Goal: Task Accomplishment & Management: Complete application form

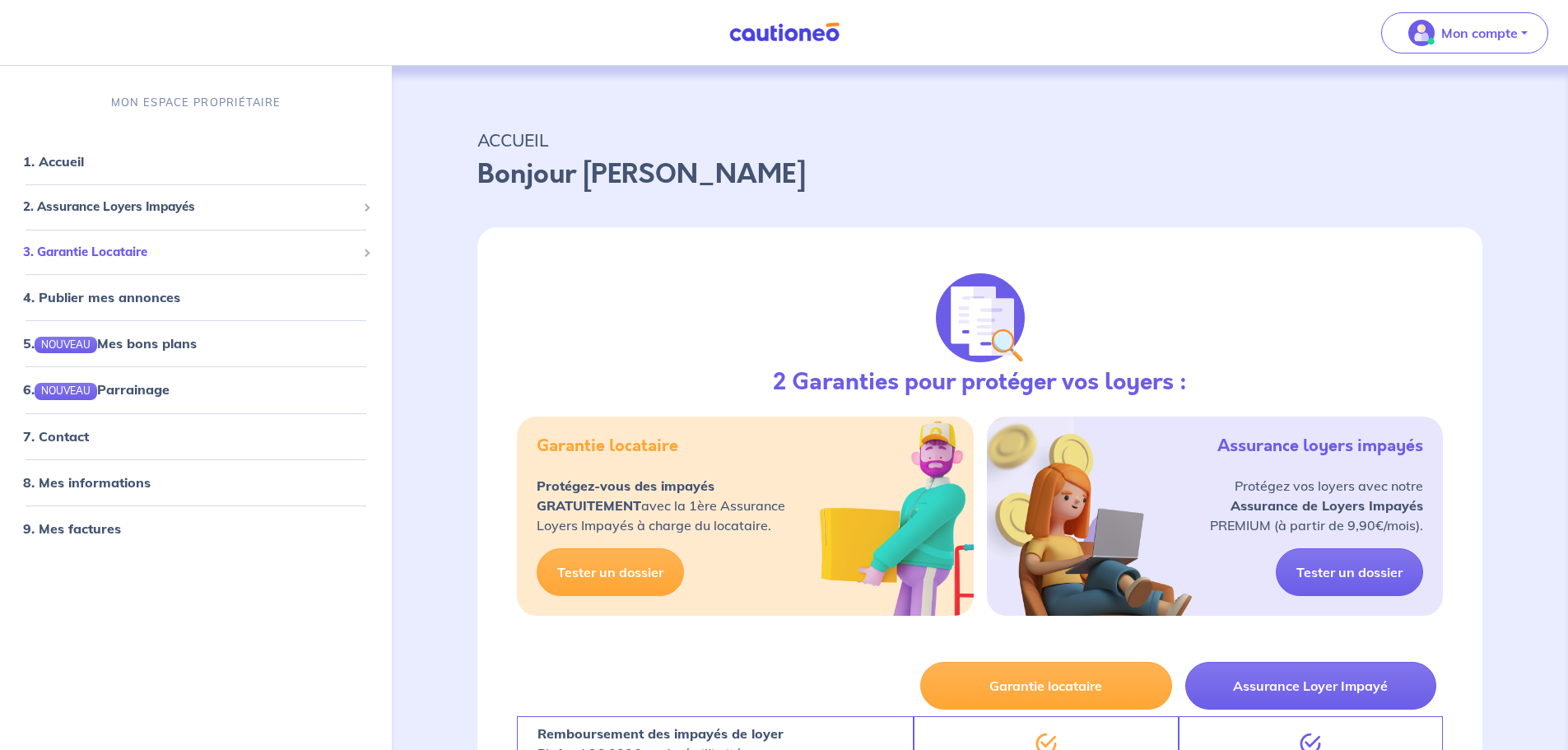
click at [159, 243] on span "3. Garantie Locataire" at bounding box center [190, 252] width 334 height 19
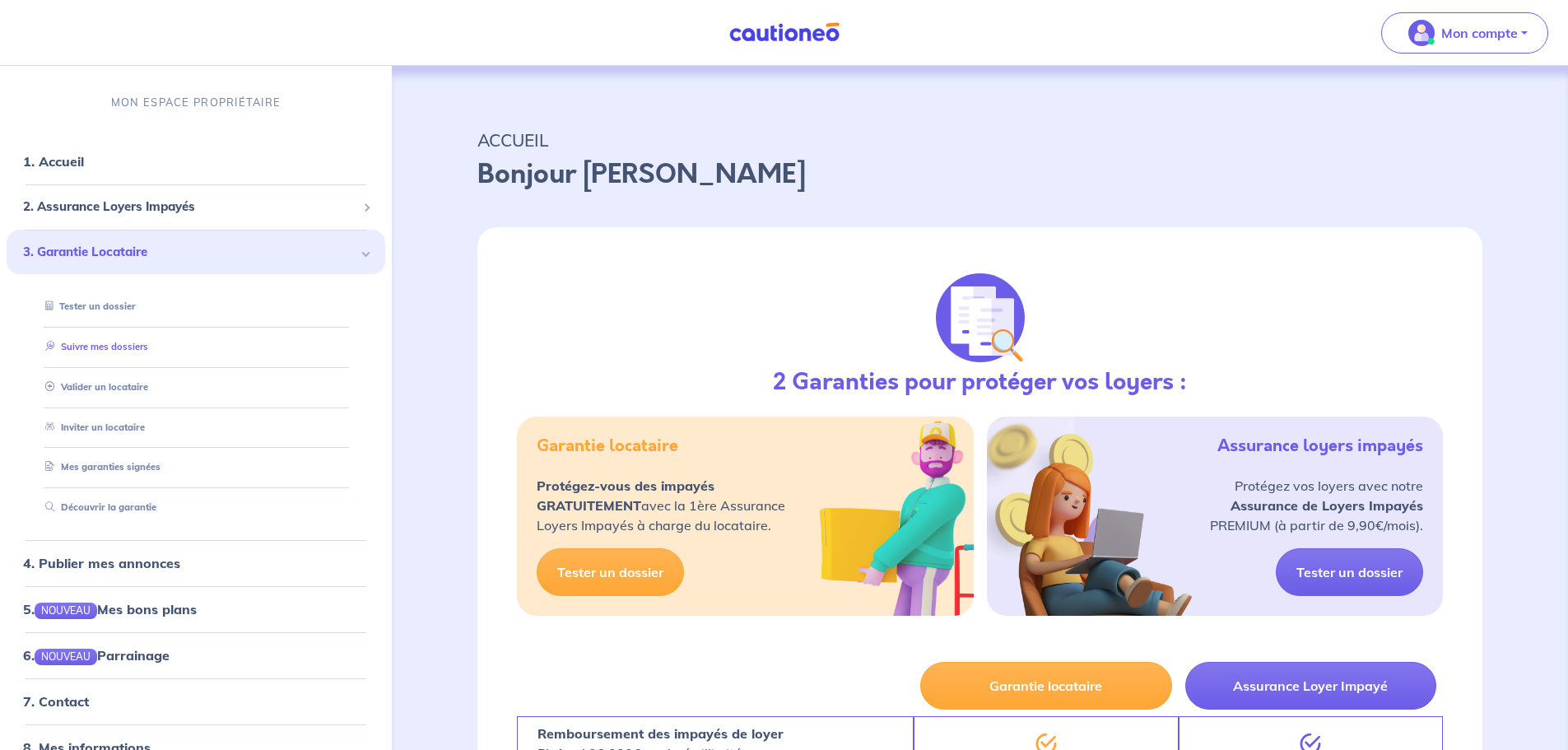
click at [127, 351] on link "Suivre mes dossiers" at bounding box center [93, 346] width 109 height 12
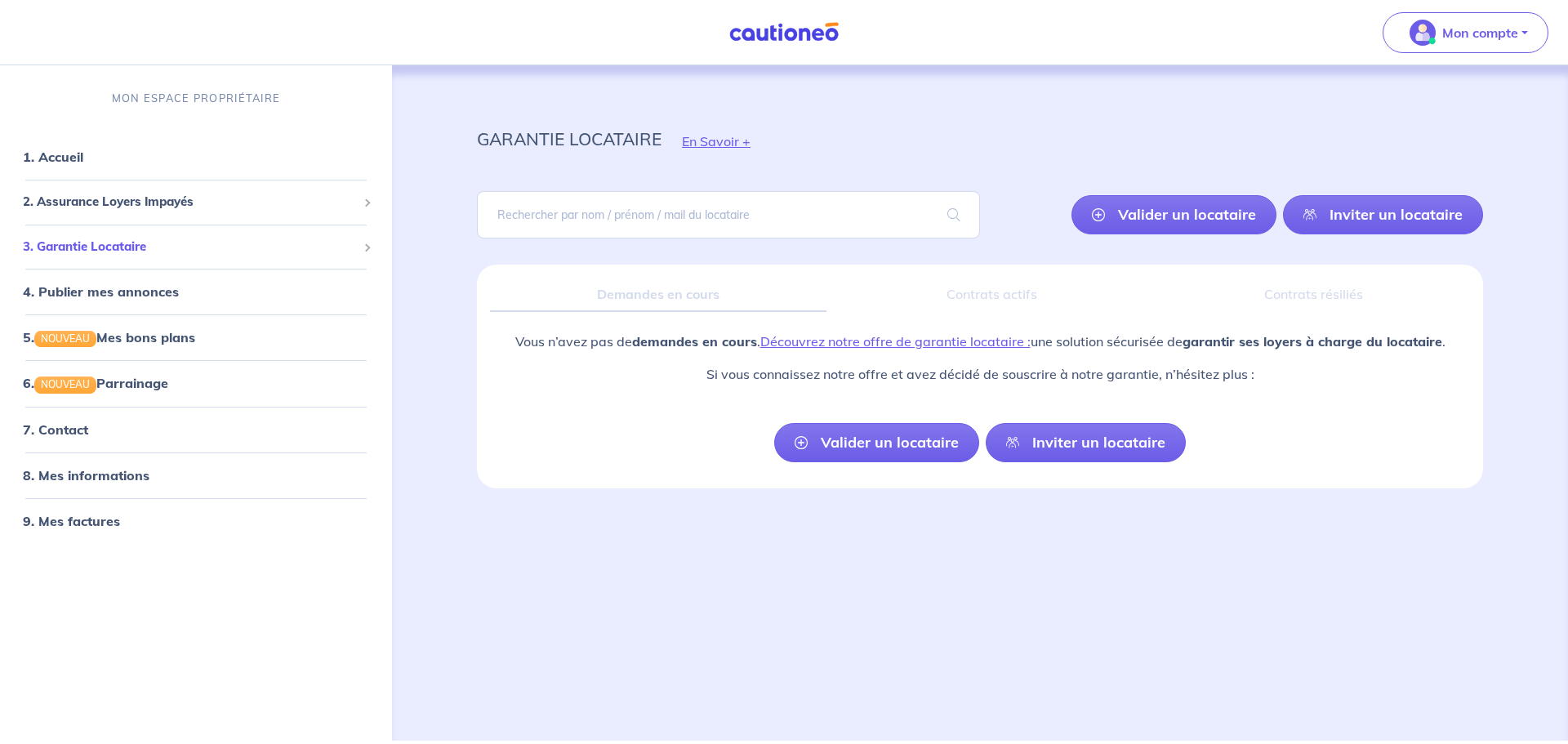
click at [151, 243] on span "3. Garantie Locataire" at bounding box center [190, 247] width 334 height 19
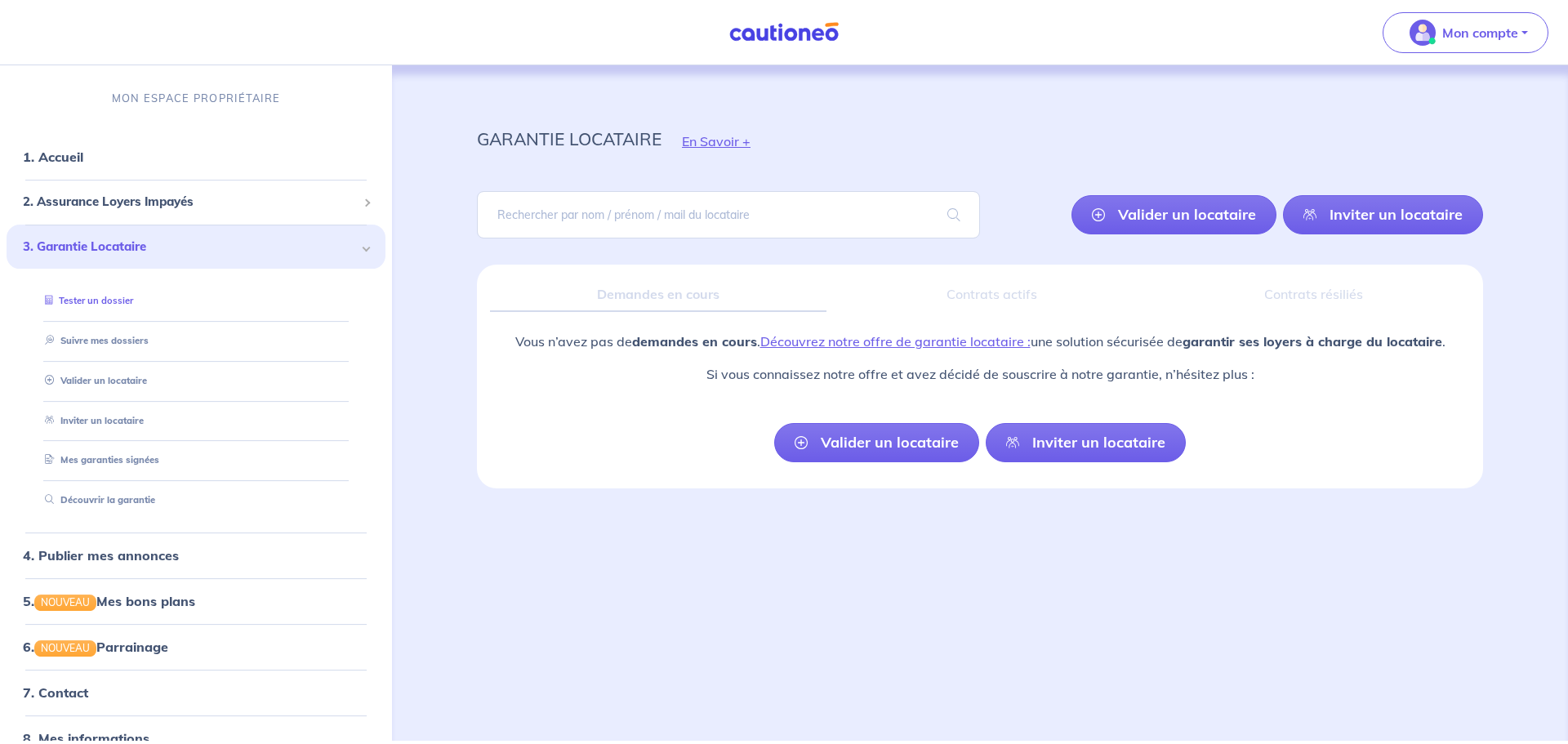
click at [110, 296] on link "Tester un dossier" at bounding box center [85, 300] width 94 height 12
click at [1457, 47] on button "Mon compte" at bounding box center [1466, 33] width 166 height 41
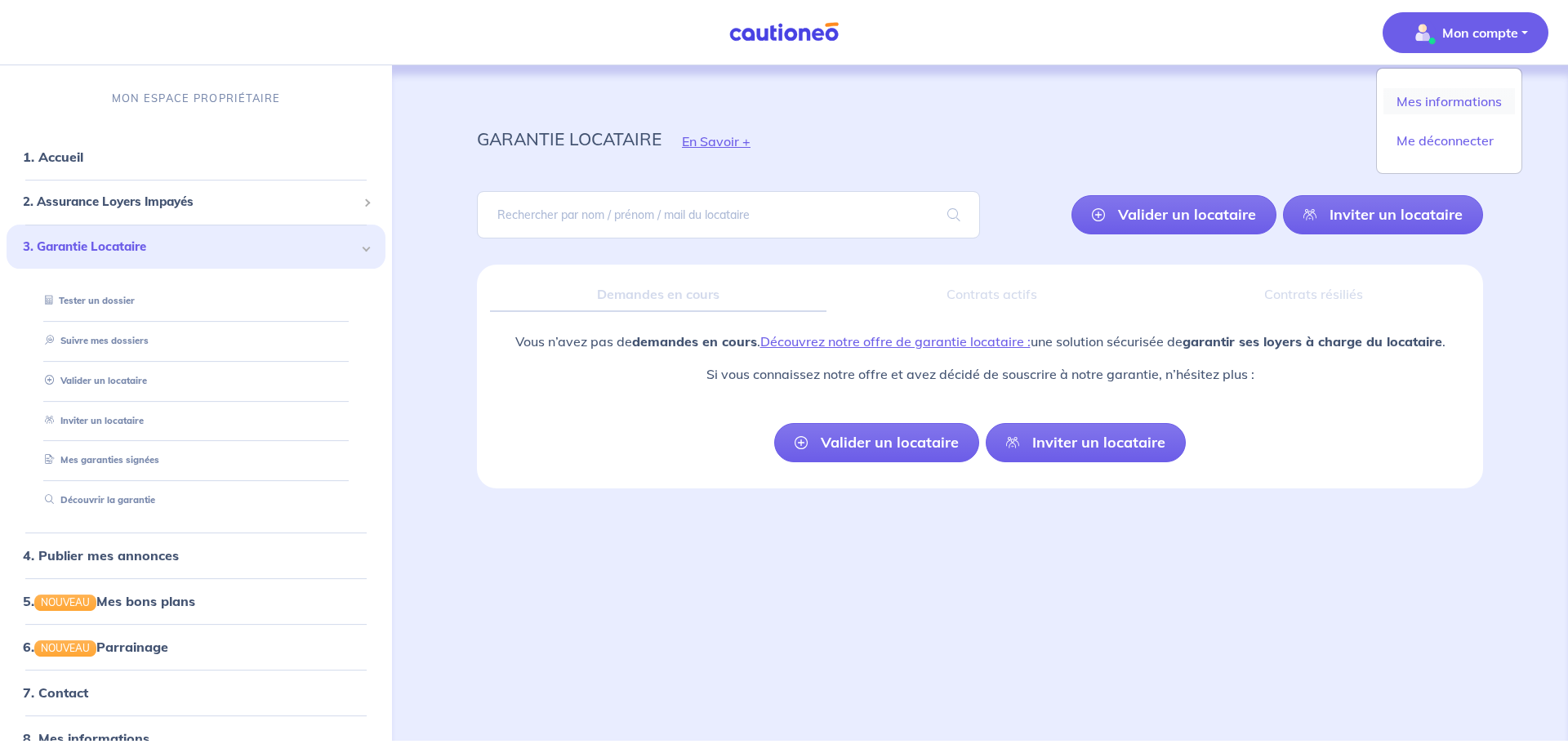
click at [1448, 104] on link "Mes informations" at bounding box center [1450, 101] width 132 height 26
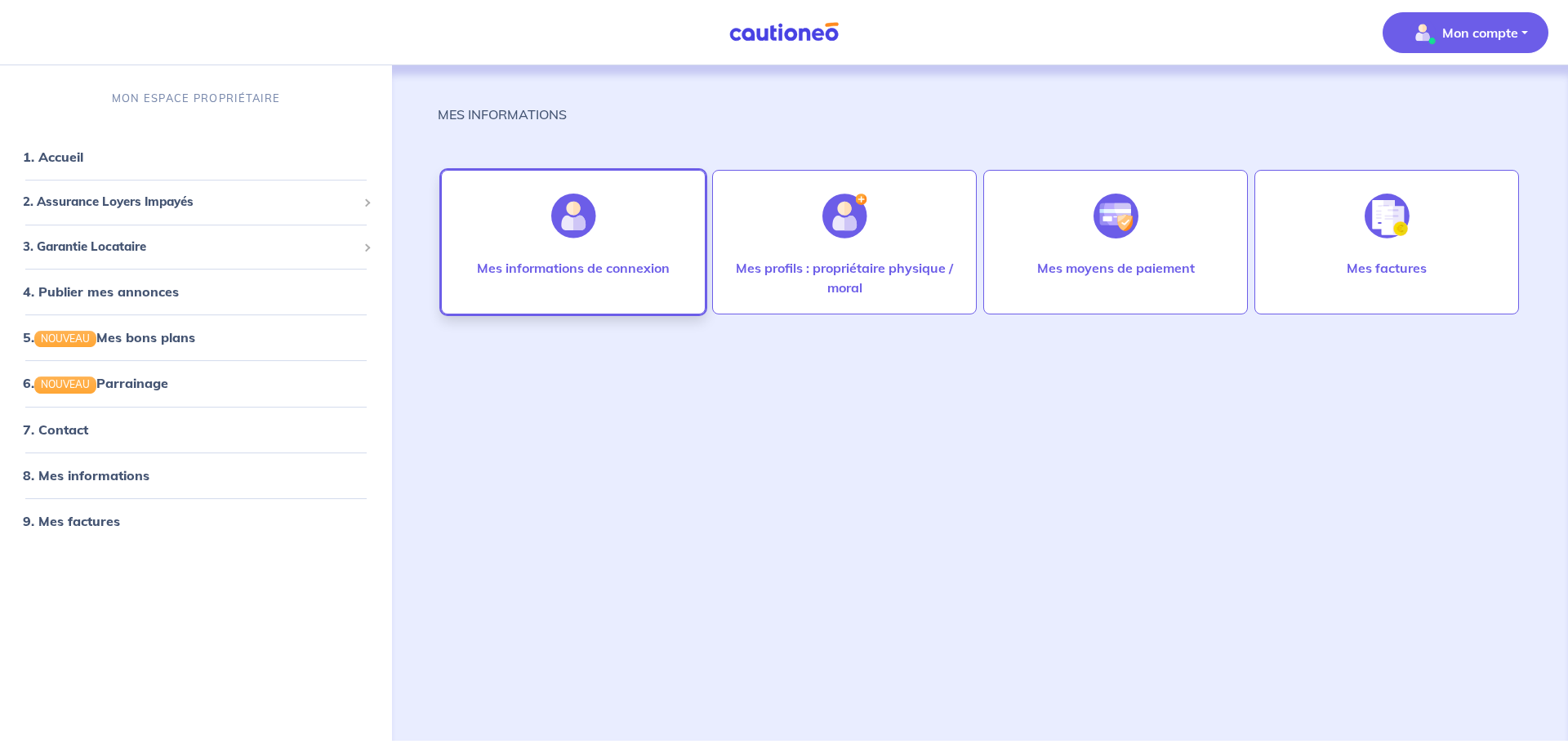
click at [540, 284] on div "Mes informations de connexion" at bounding box center [573, 284] width 219 height 53
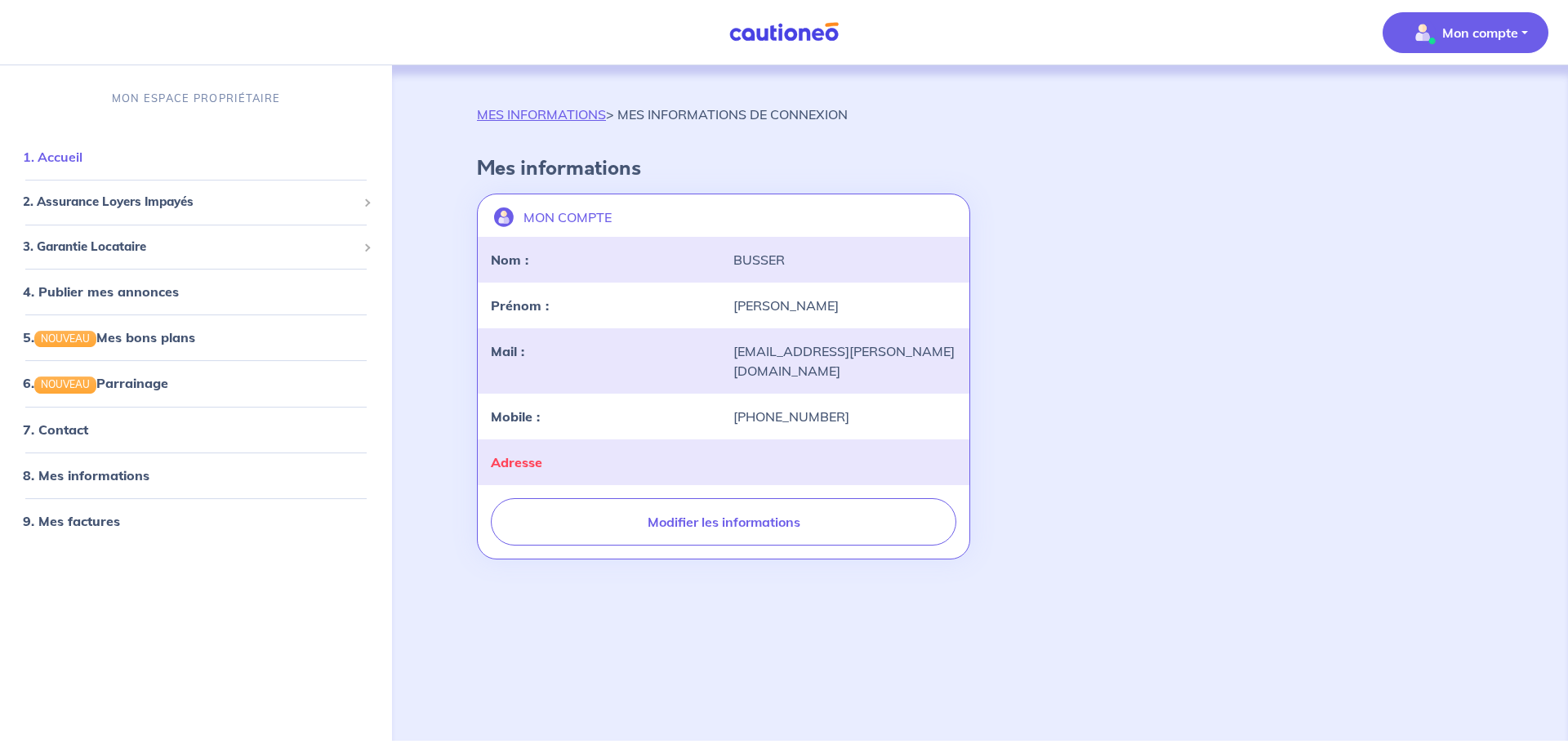
click at [83, 158] on link "1. Accueil" at bounding box center [53, 157] width 60 height 16
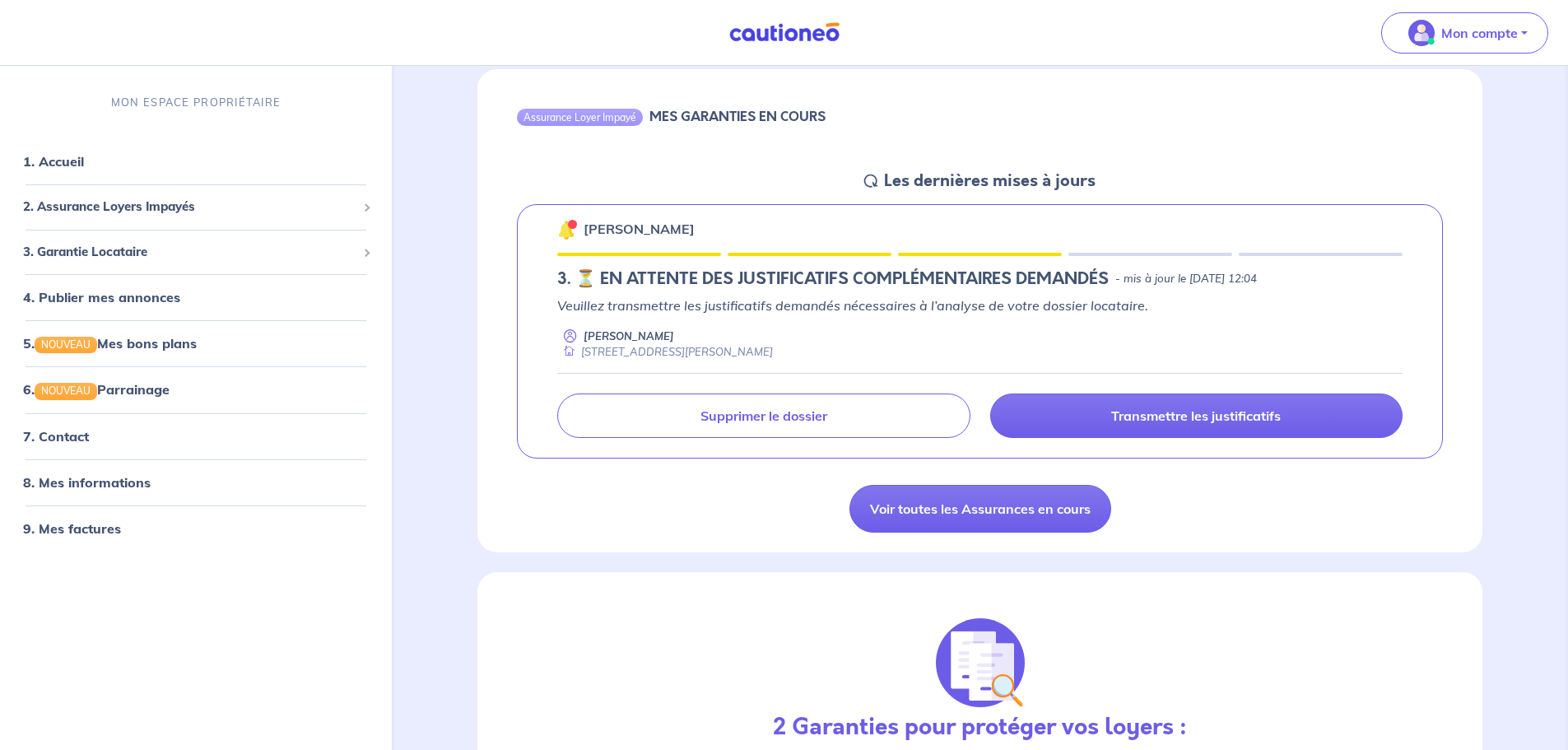
scroll to position [164, 0]
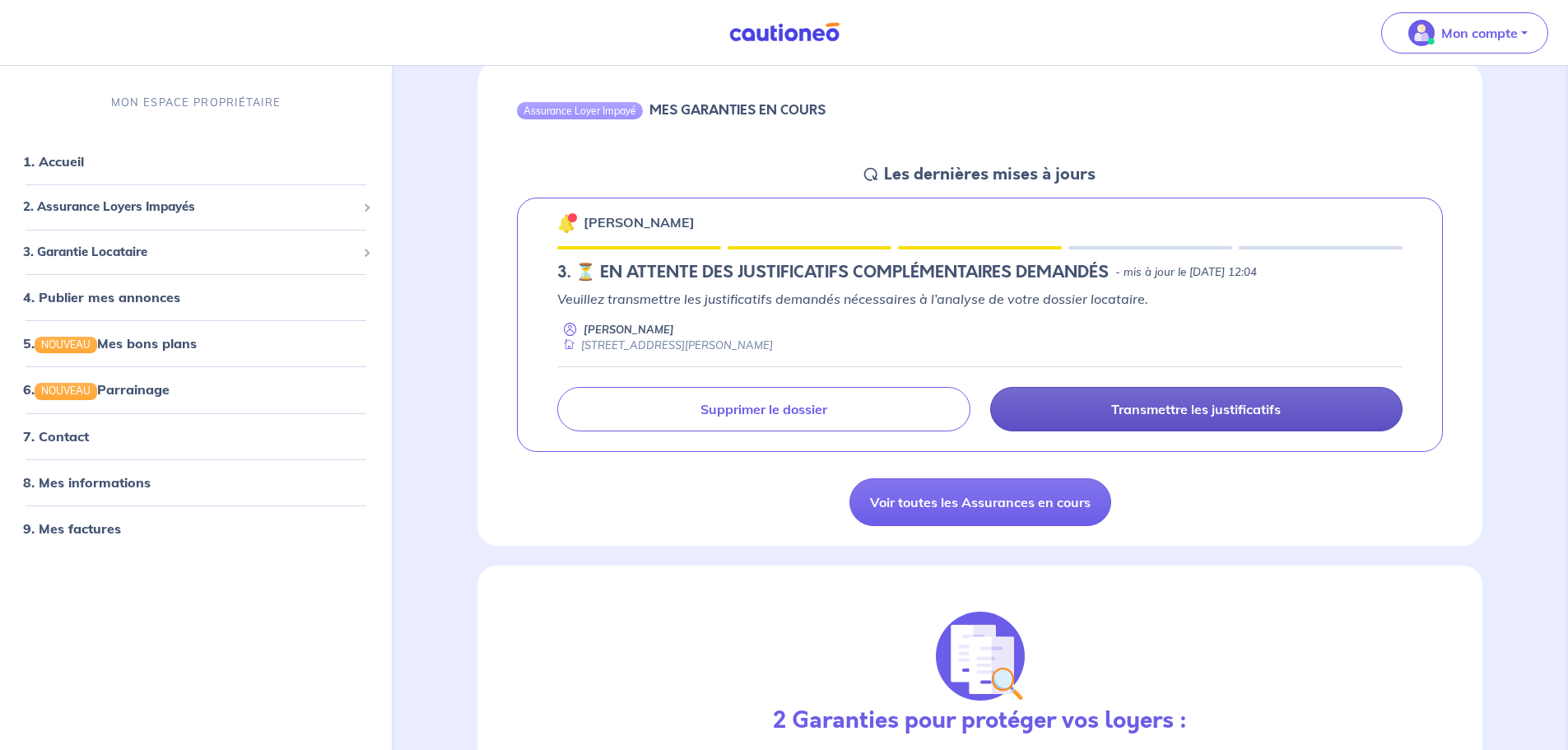
click at [1180, 410] on p "Transmettre les justificatifs" at bounding box center [1195, 409] width 170 height 16
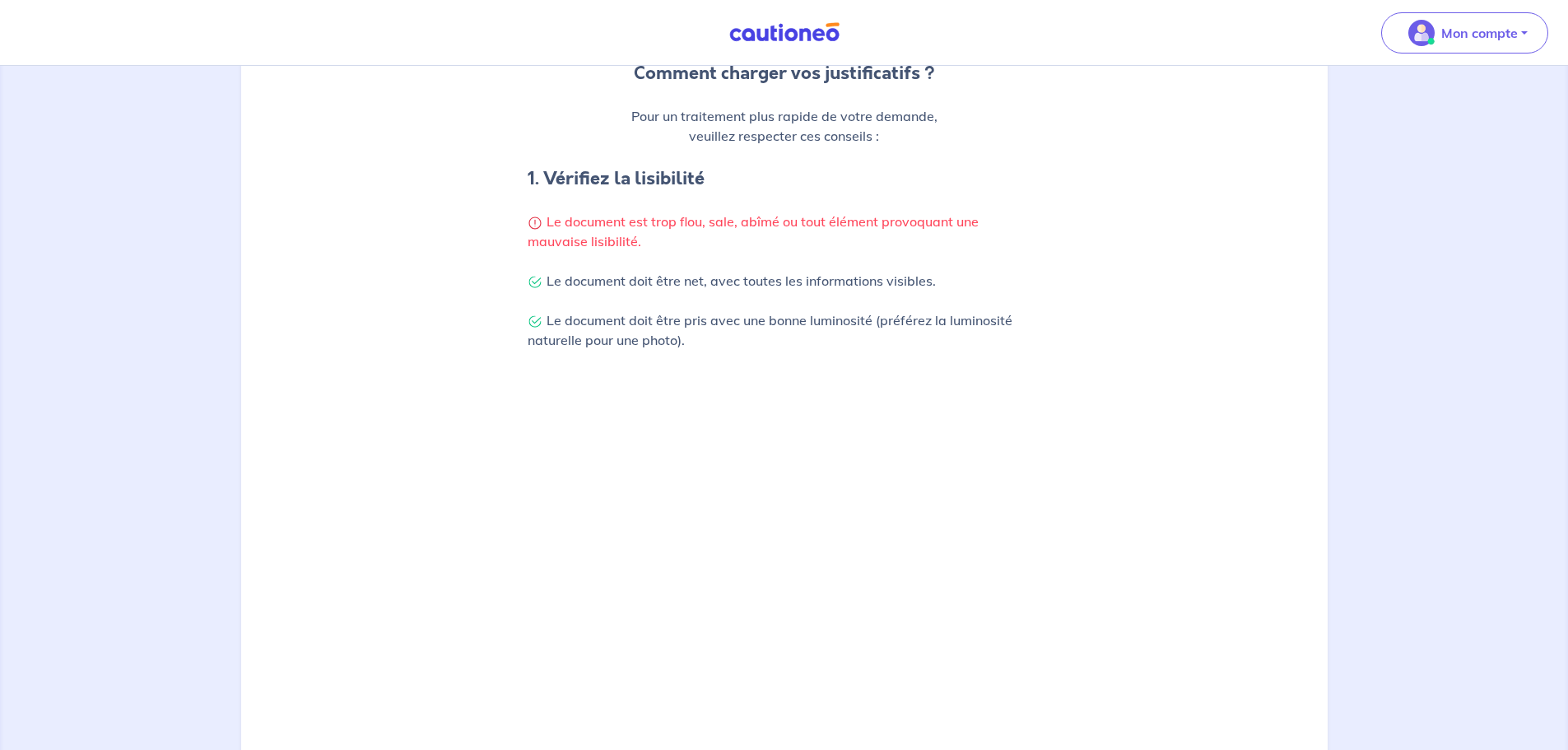
scroll to position [247, 0]
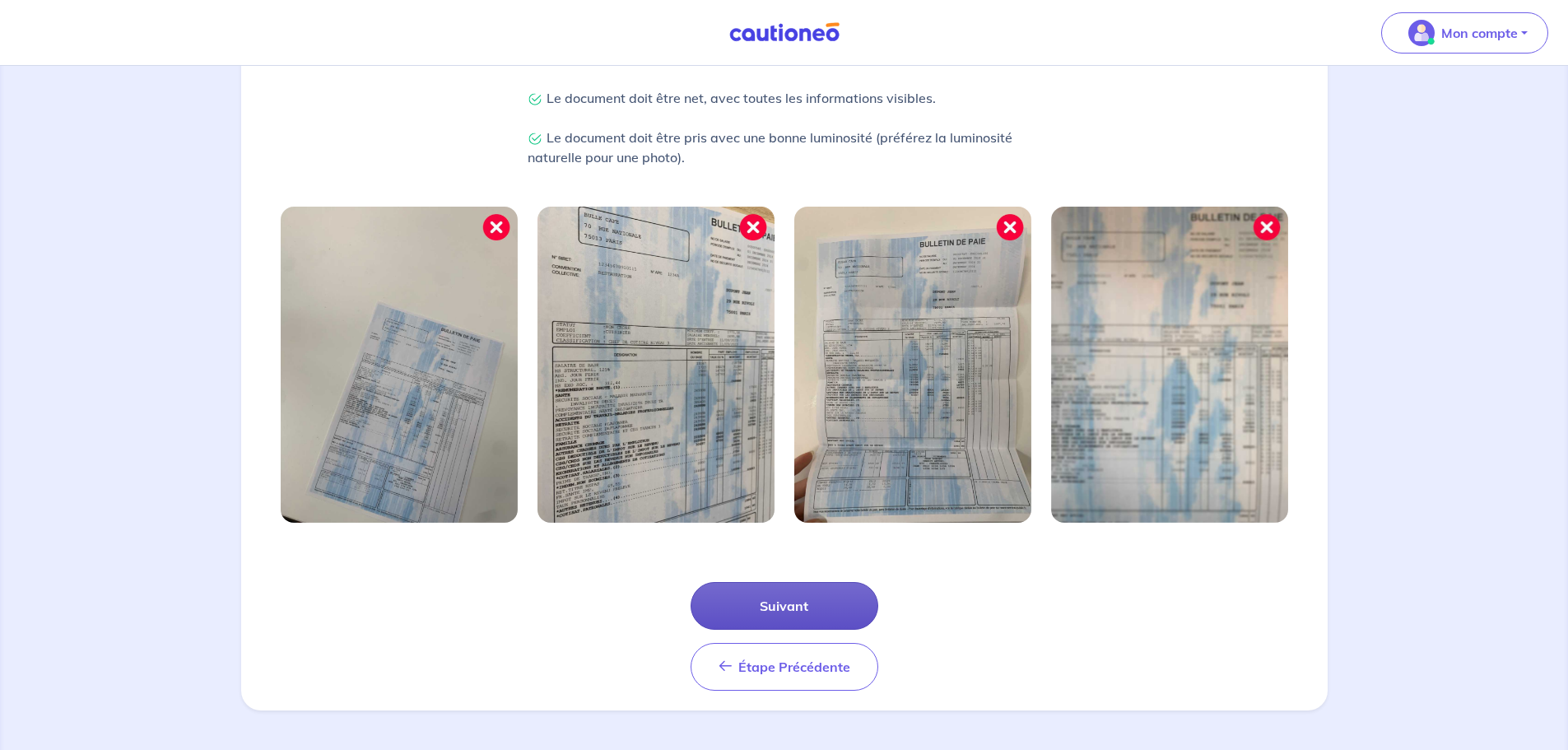
click at [814, 610] on button "Suivant" at bounding box center [784, 606] width 187 height 48
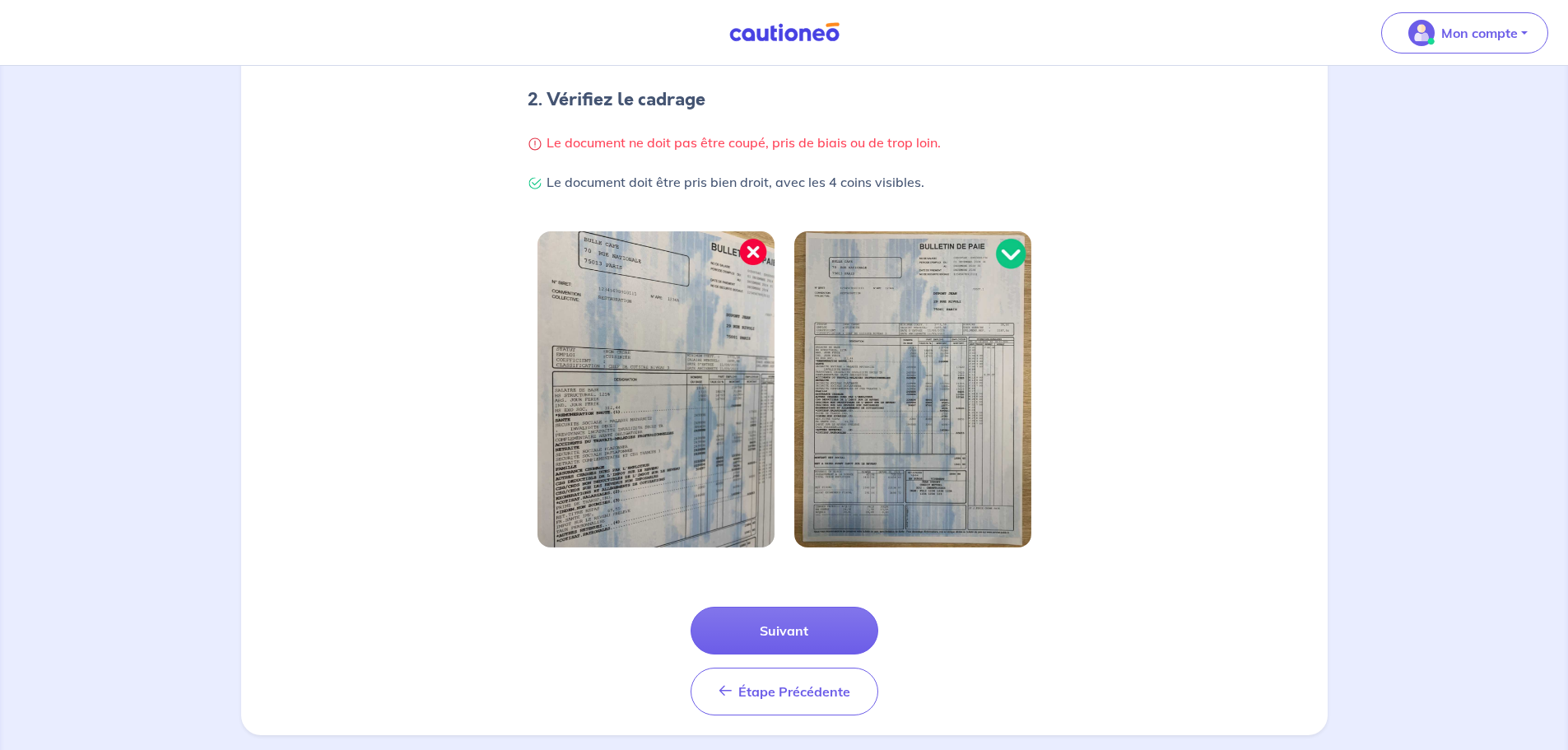
scroll to position [350, 0]
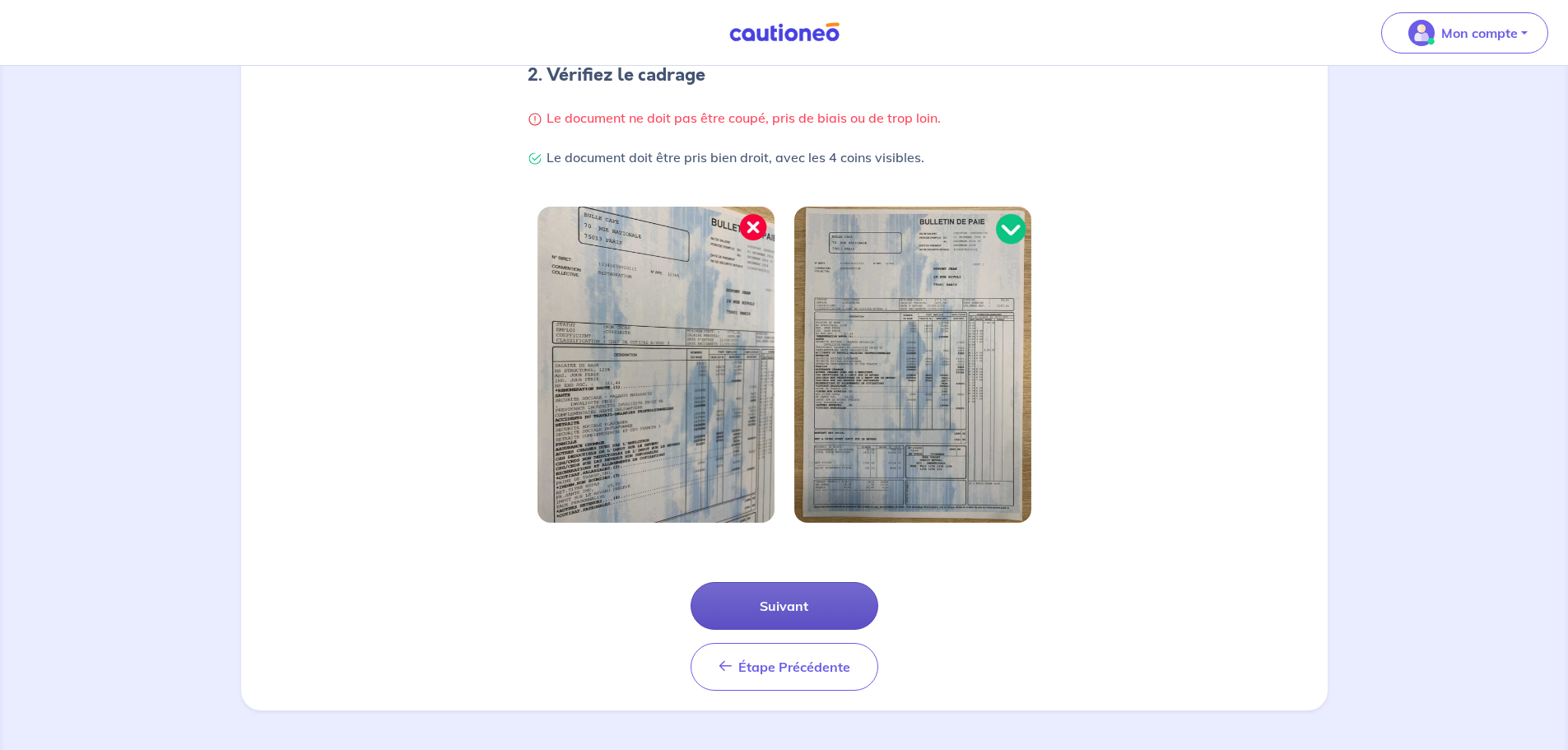
click at [821, 594] on button "Suivant" at bounding box center [784, 606] width 187 height 48
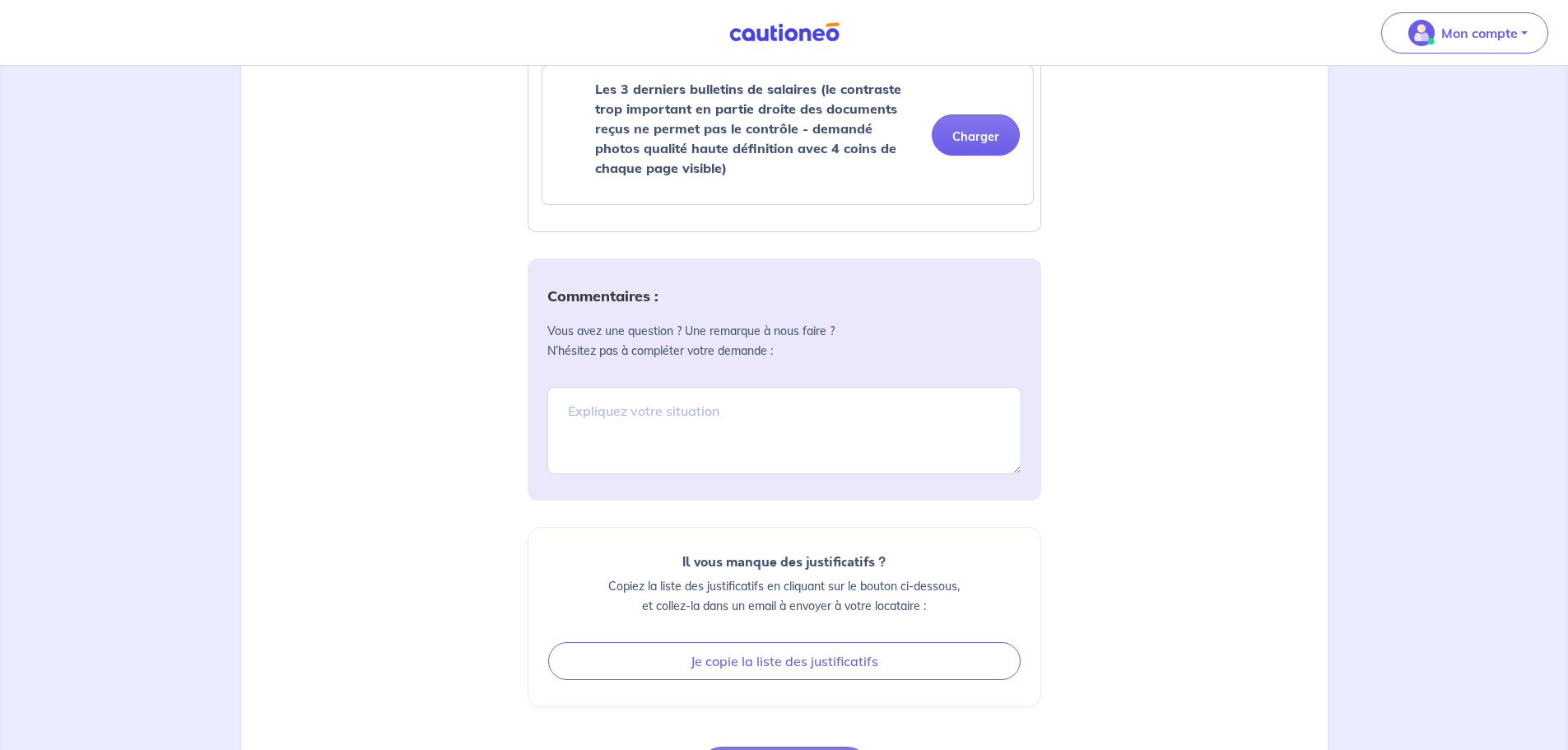
scroll to position [194, 0]
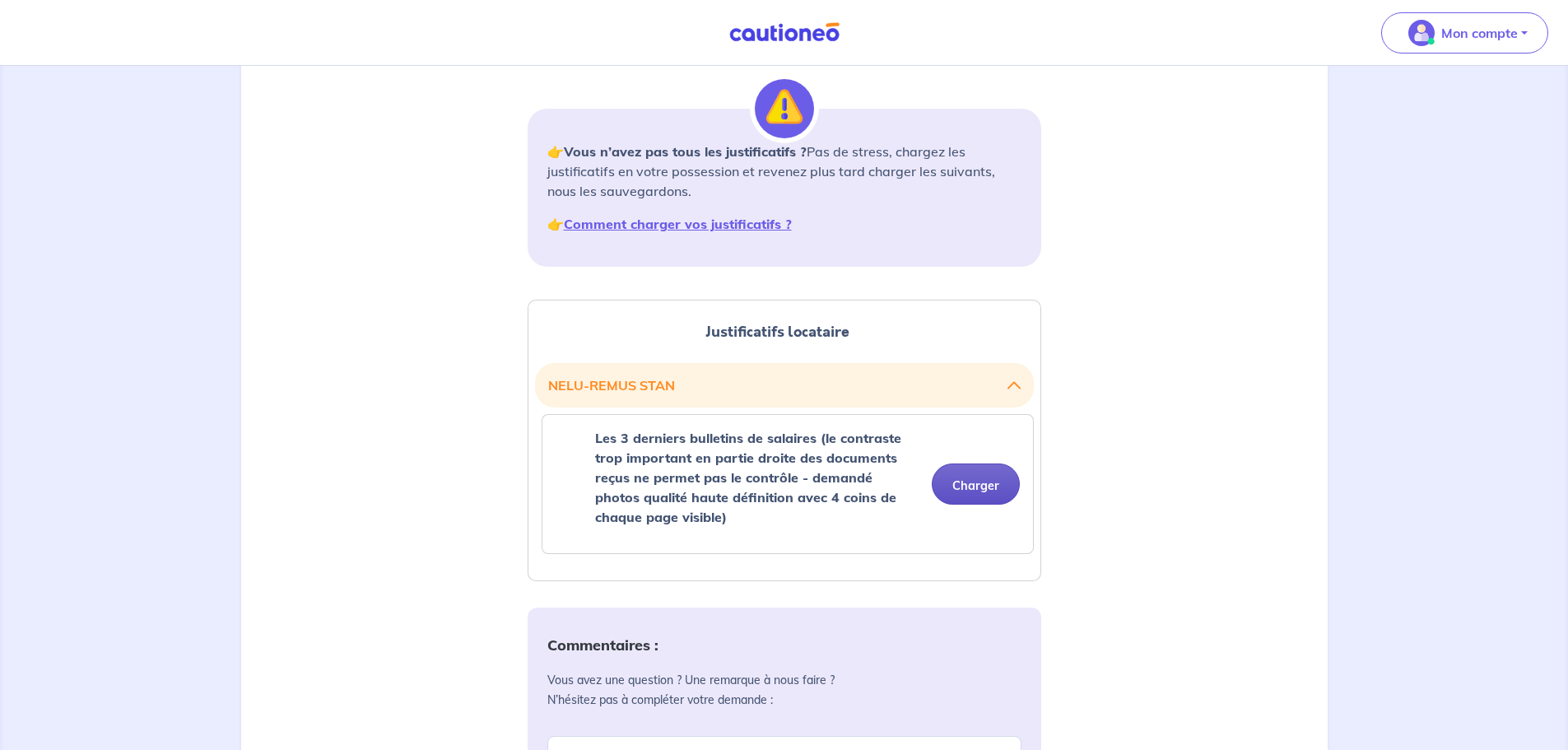
click at [1007, 487] on button "Charger" at bounding box center [975, 484] width 88 height 41
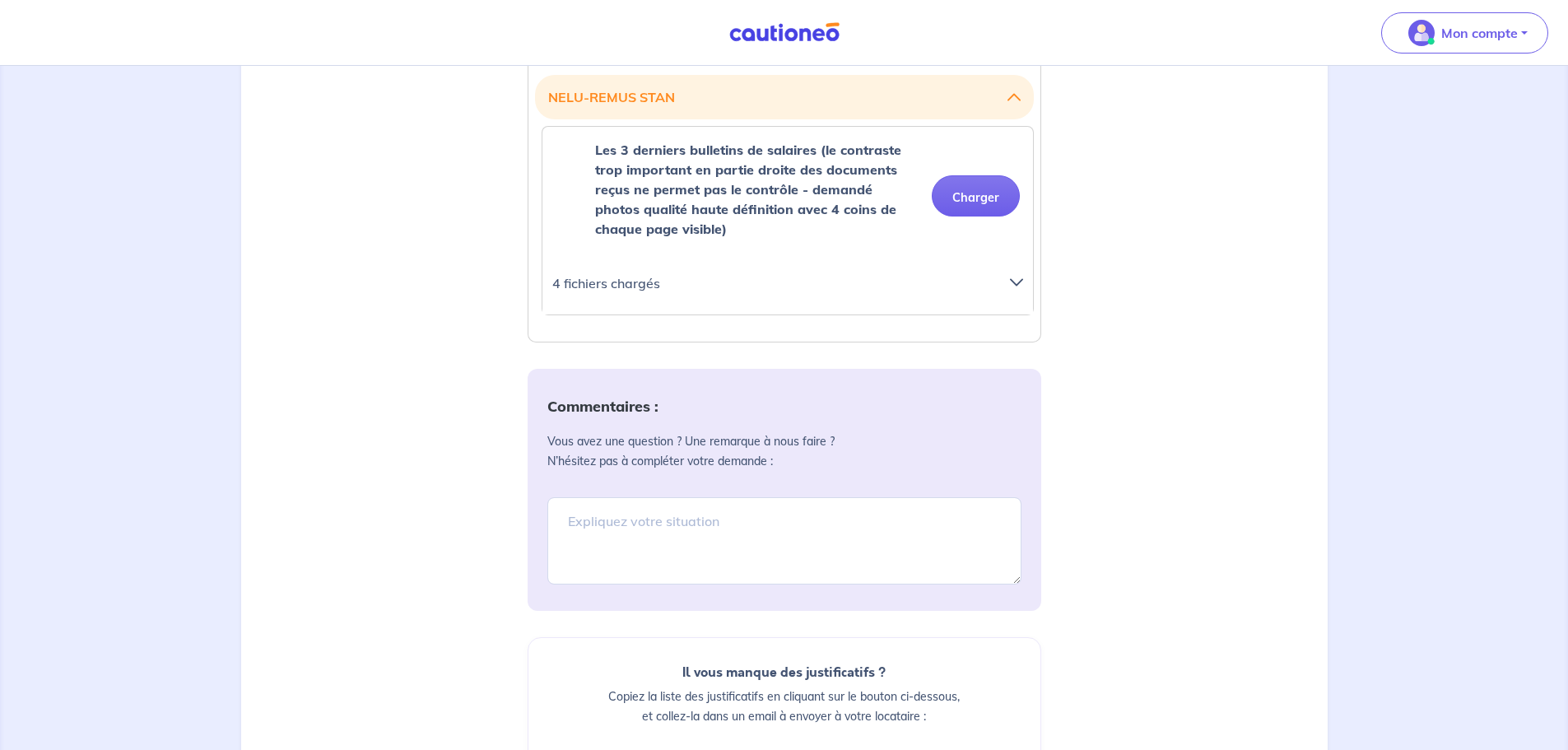
scroll to position [326, 0]
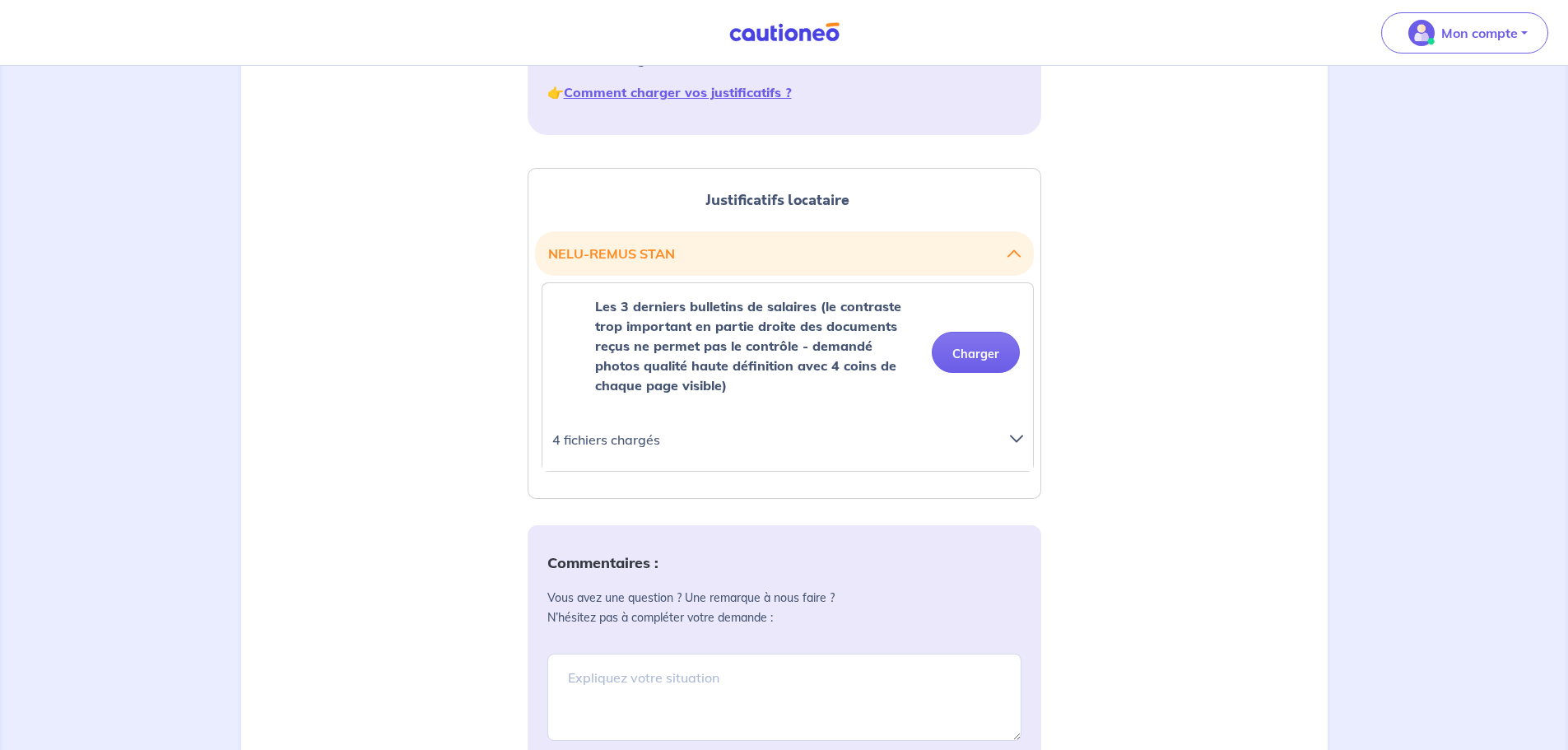
click at [1015, 444] on icon at bounding box center [1016, 439] width 13 height 13
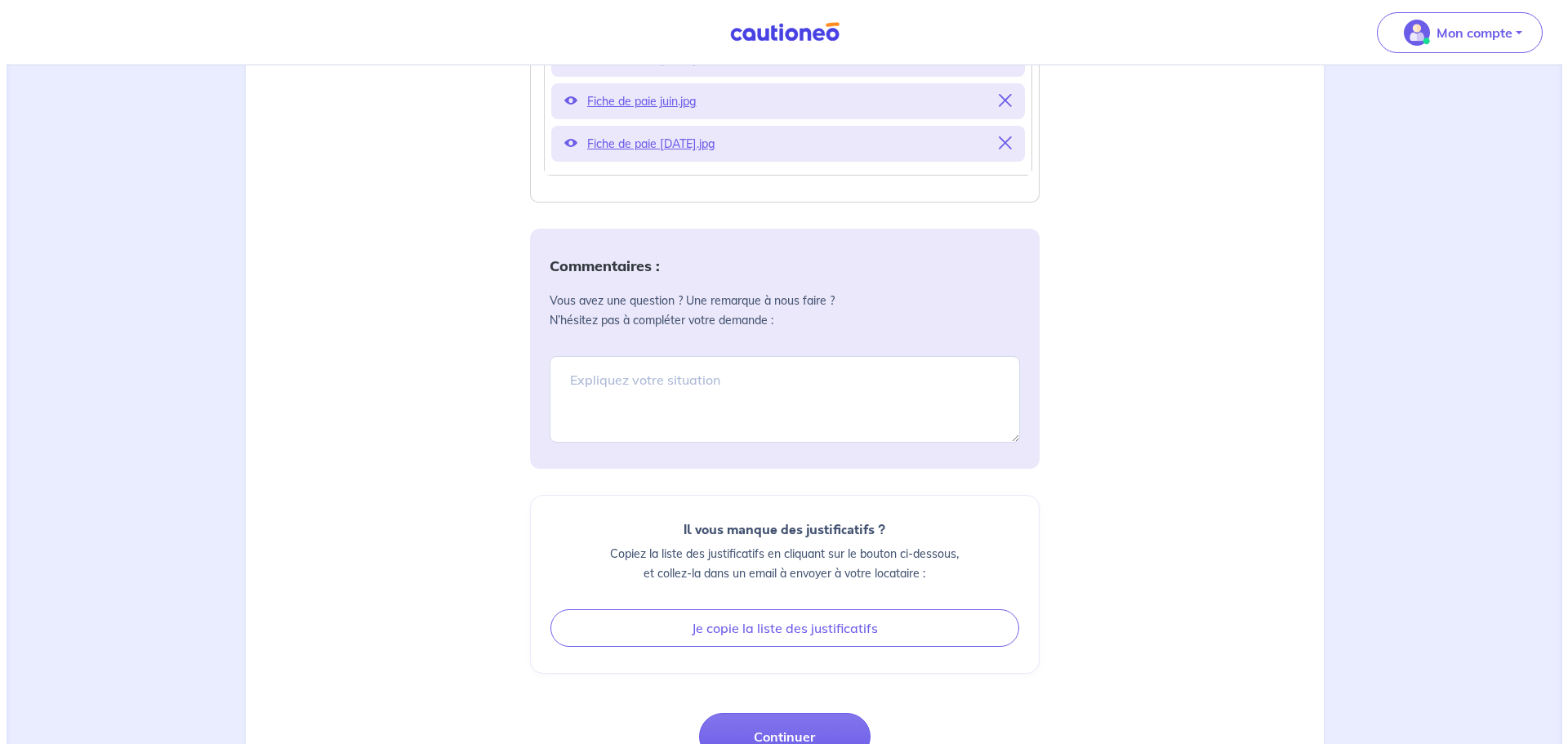
scroll to position [894, 0]
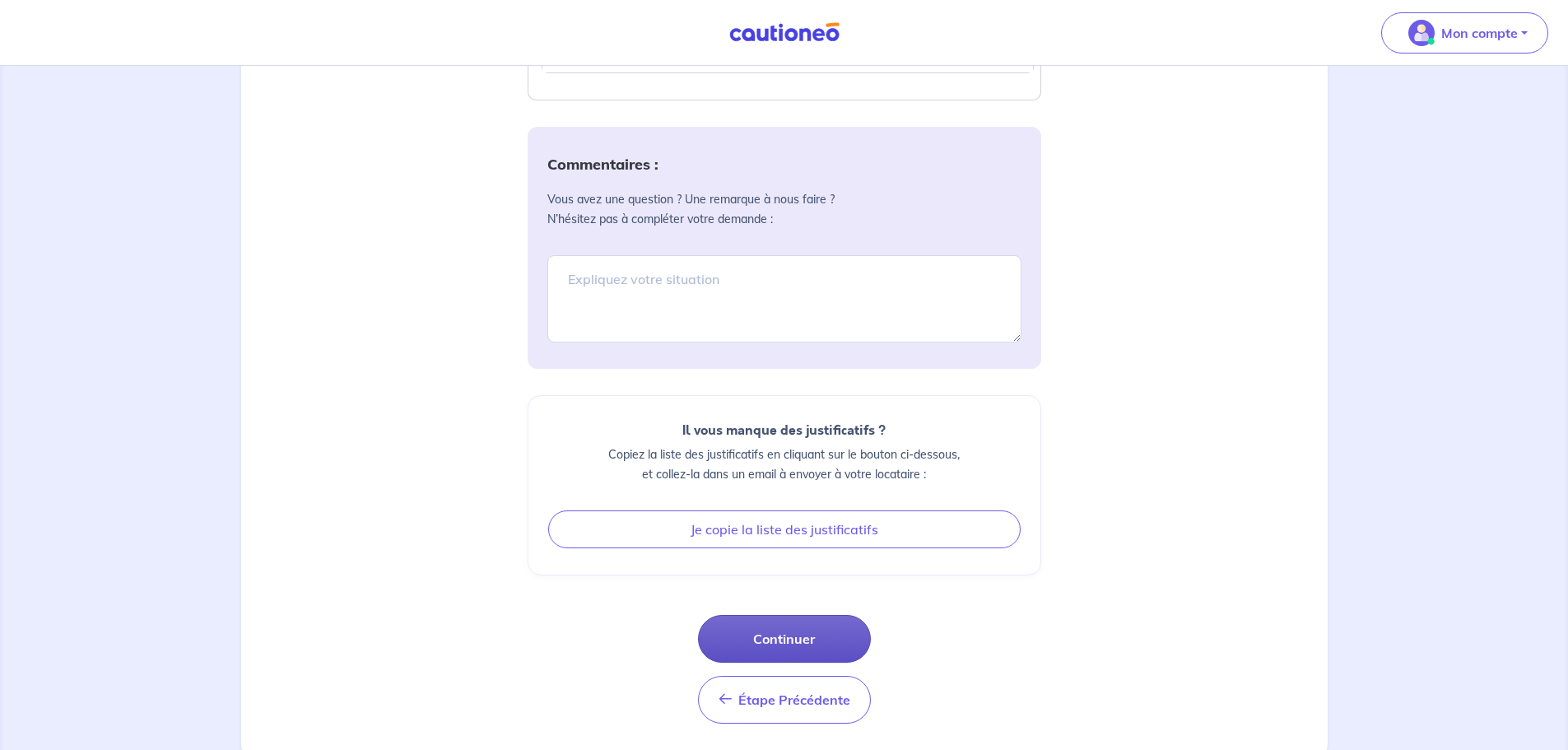
click at [793, 637] on button "Continuer" at bounding box center [784, 638] width 173 height 48
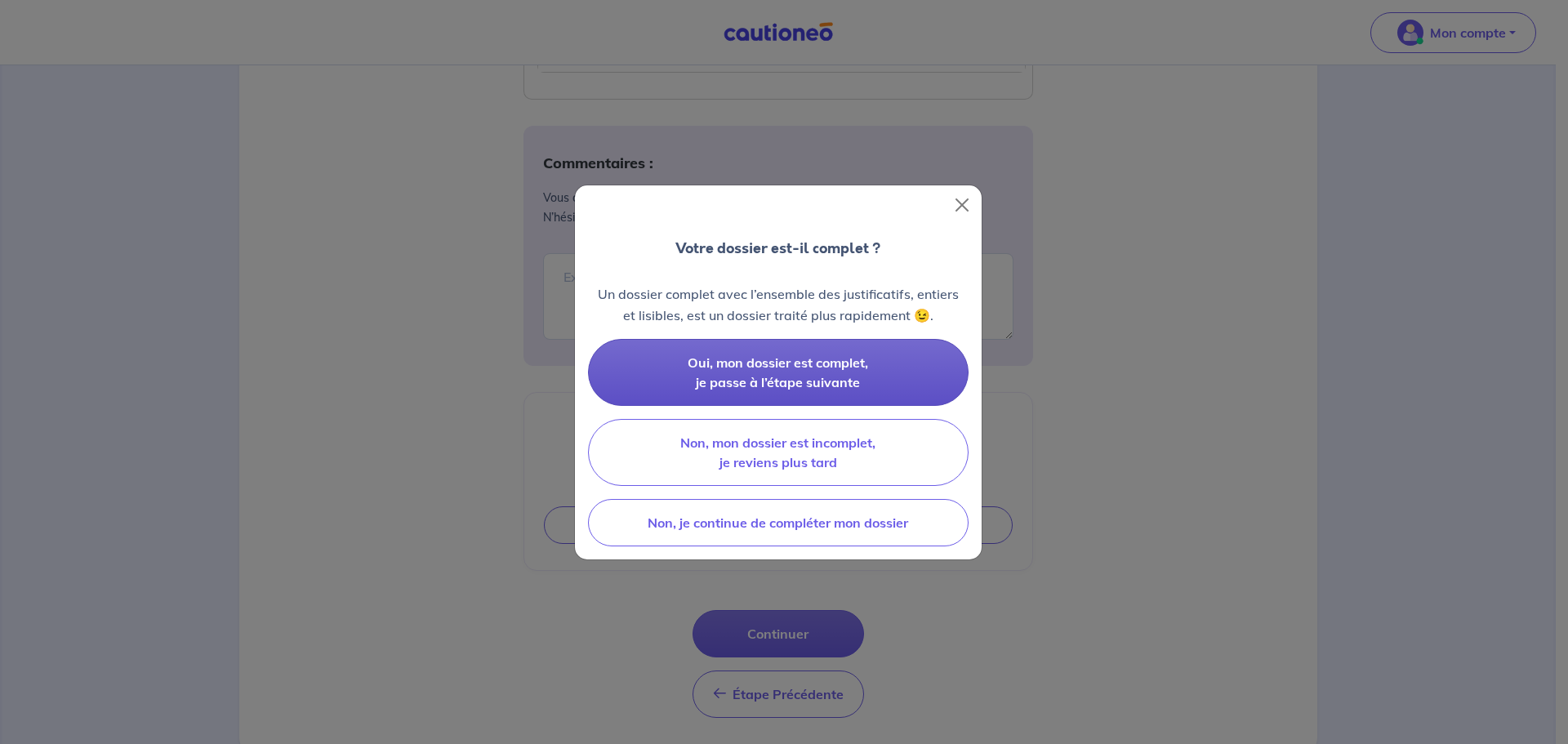
click at [857, 384] on span "Oui, mon dossier est complet, je passe à l’étape suivante" at bounding box center [777, 372] width 181 height 36
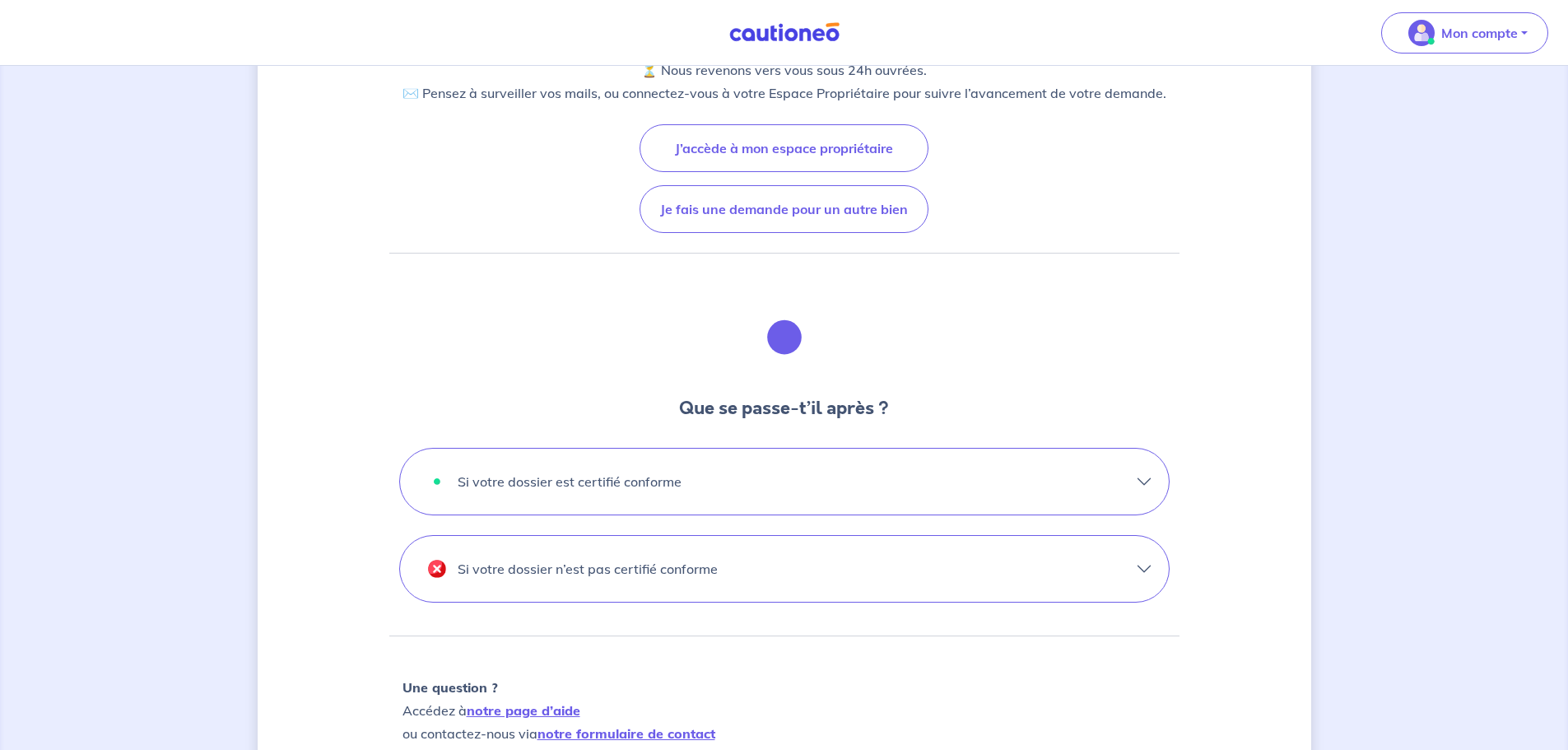
scroll to position [247, 0]
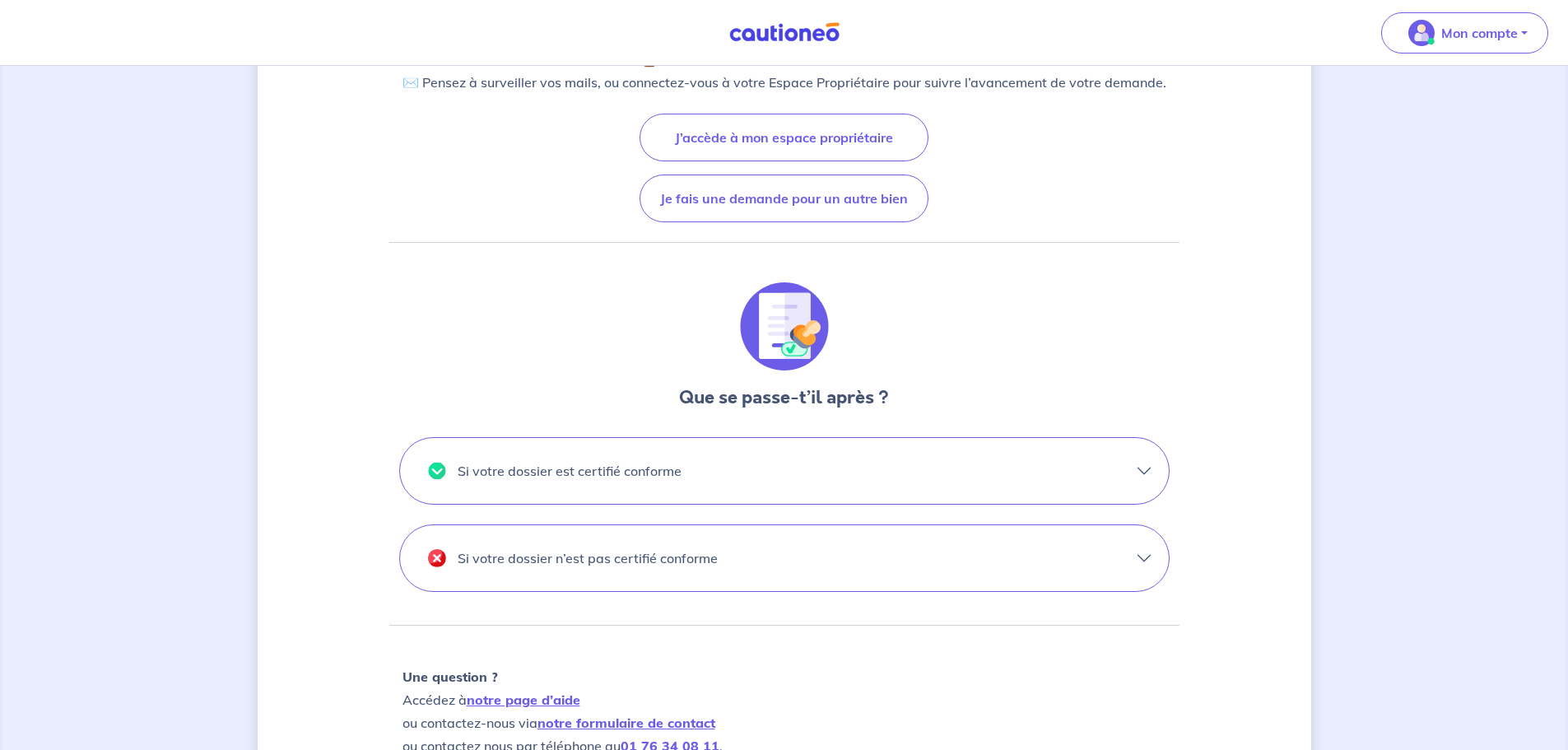
click at [1150, 473] on button "Si votre dossier est certifié conforme" at bounding box center [784, 470] width 769 height 65
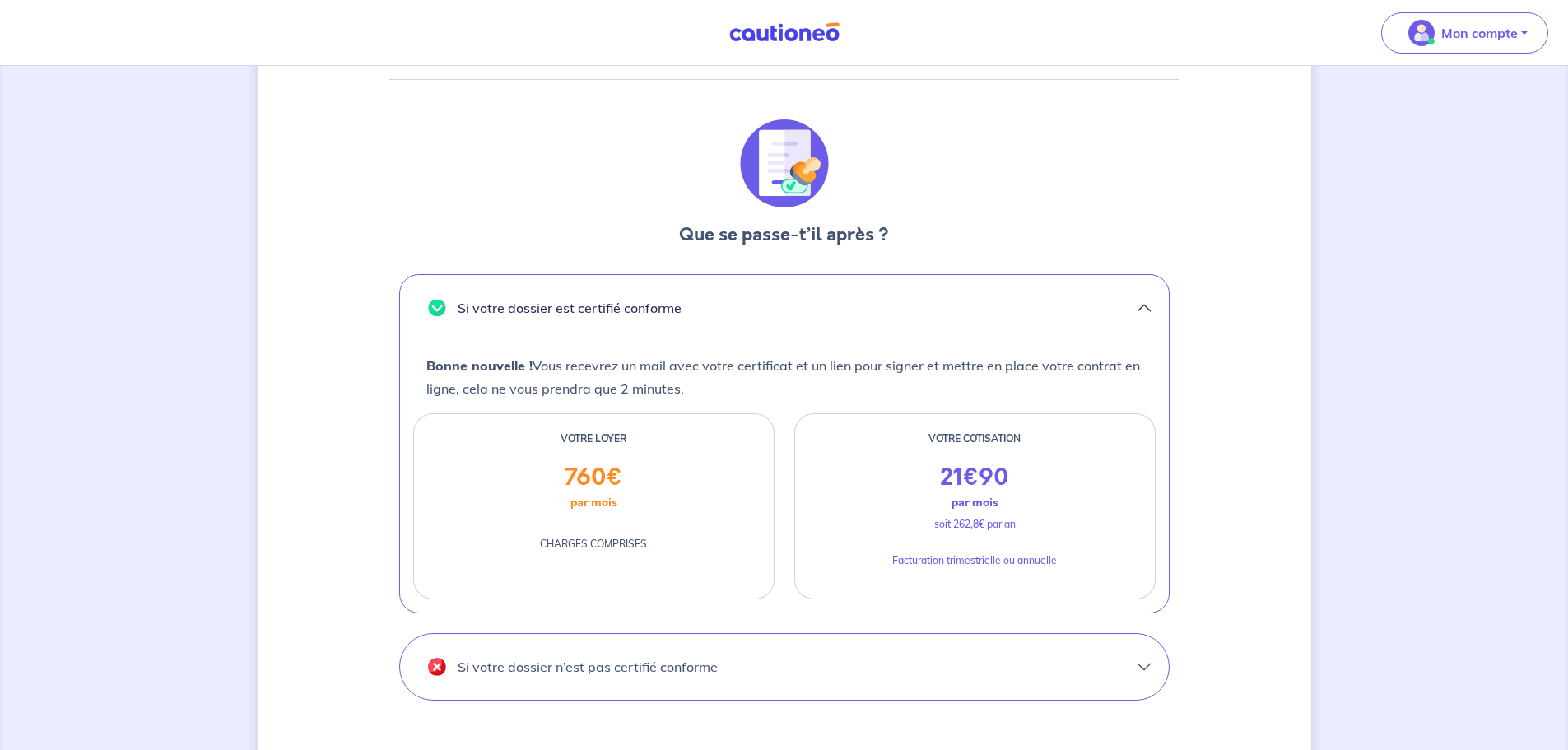
scroll to position [412, 0]
click at [1141, 672] on button "Si votre dossier n’est pas certifié conforme" at bounding box center [784, 665] width 769 height 65
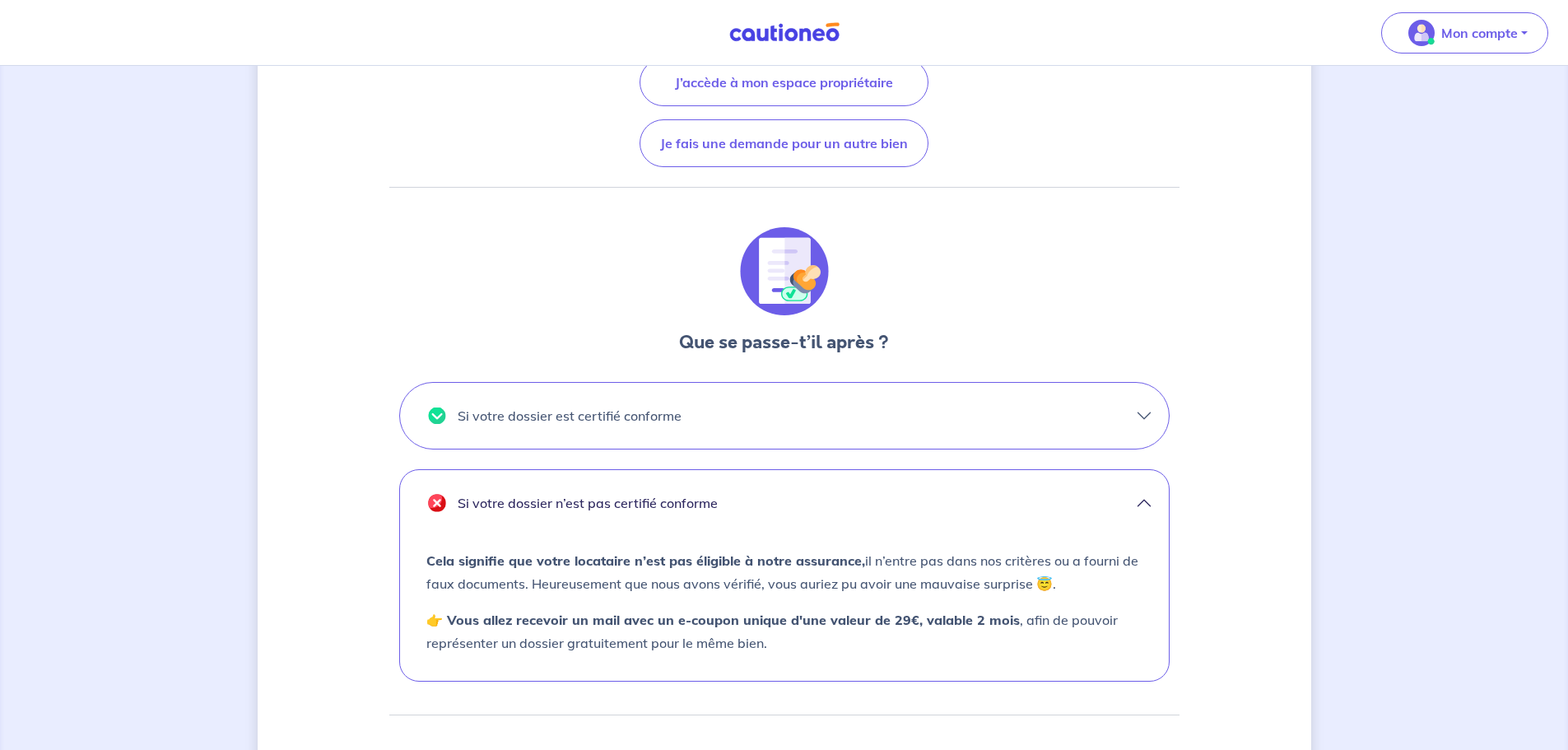
scroll to position [247, 0]
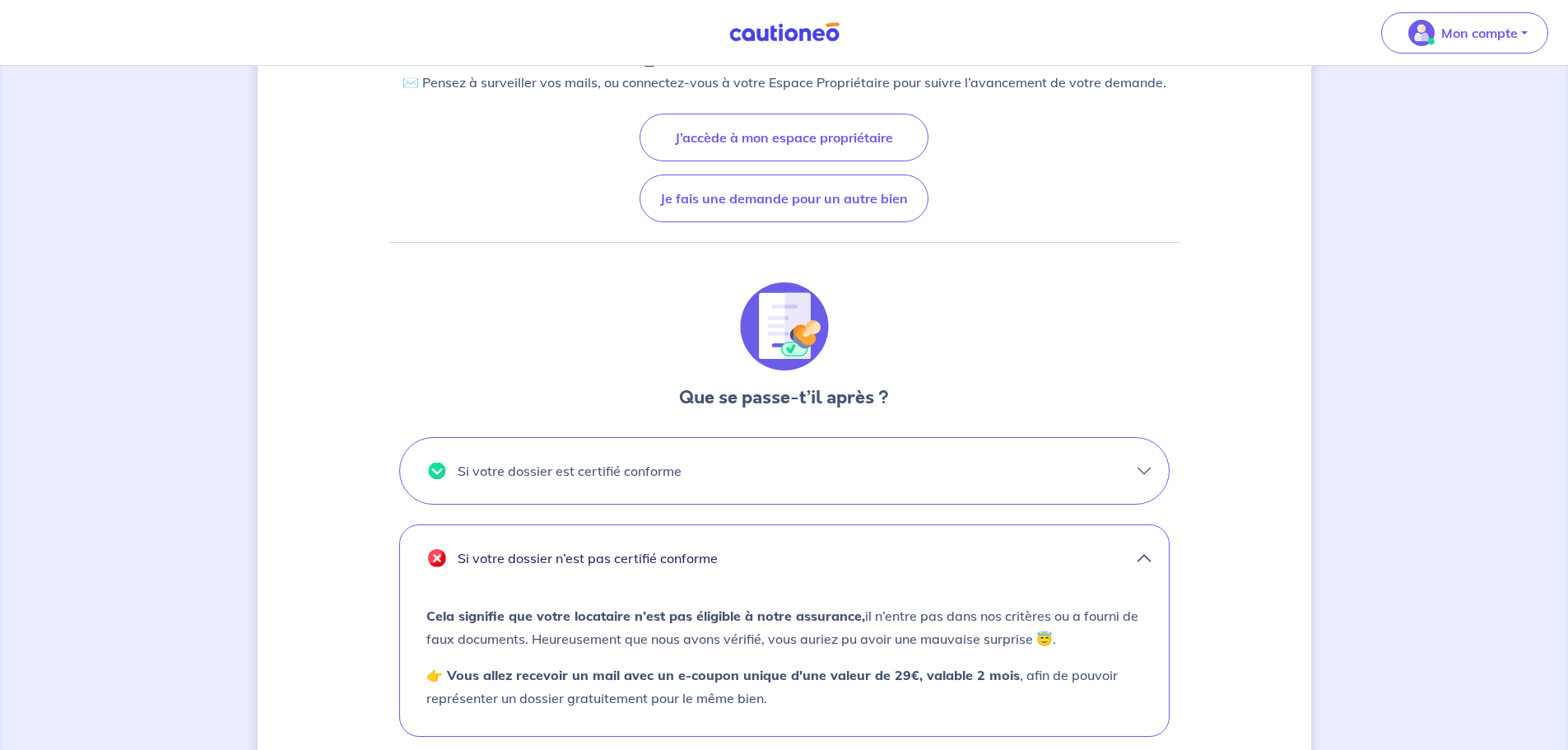
click at [947, 477] on button "Si votre dossier est certifié conforme" at bounding box center [784, 470] width 769 height 65
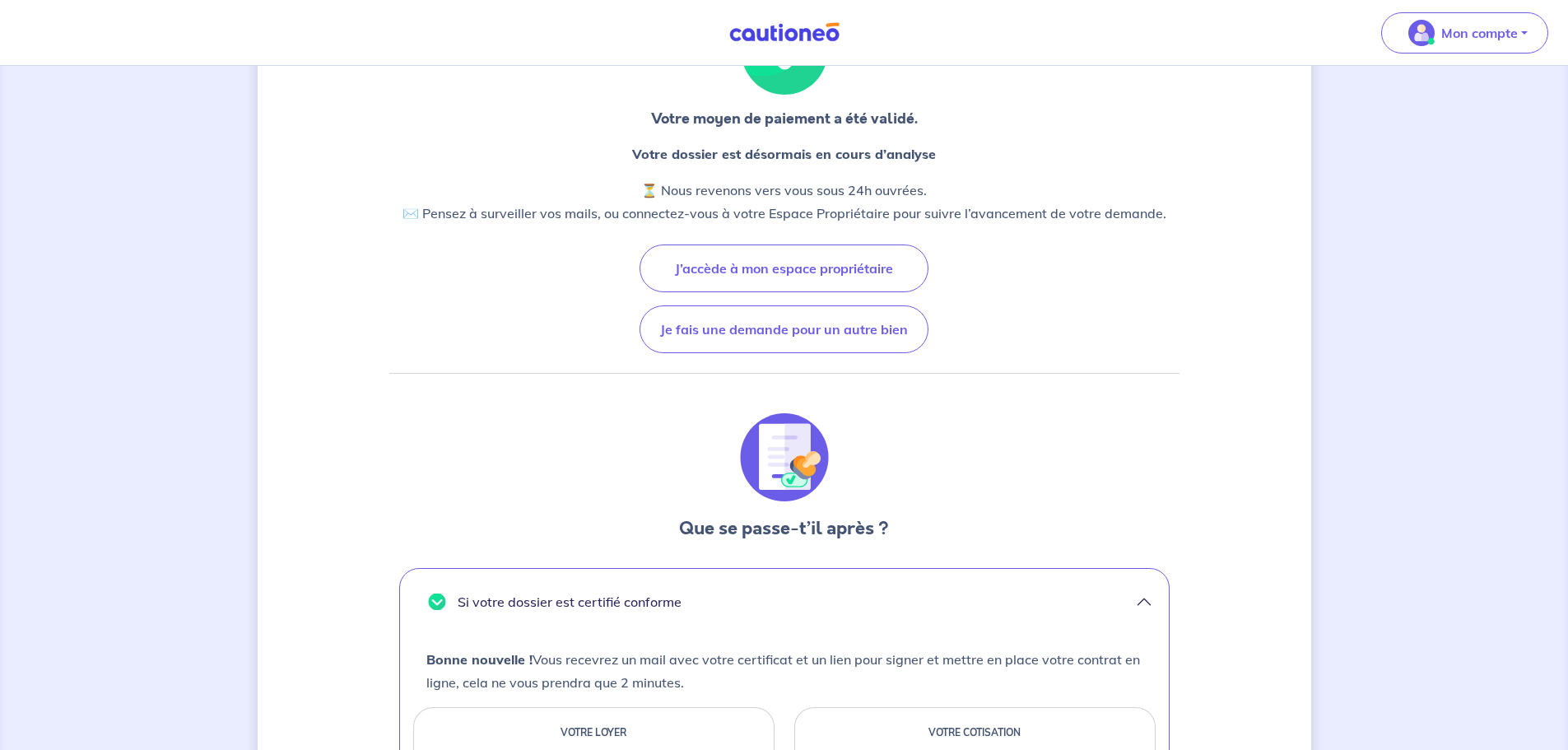
scroll to position [0, 0]
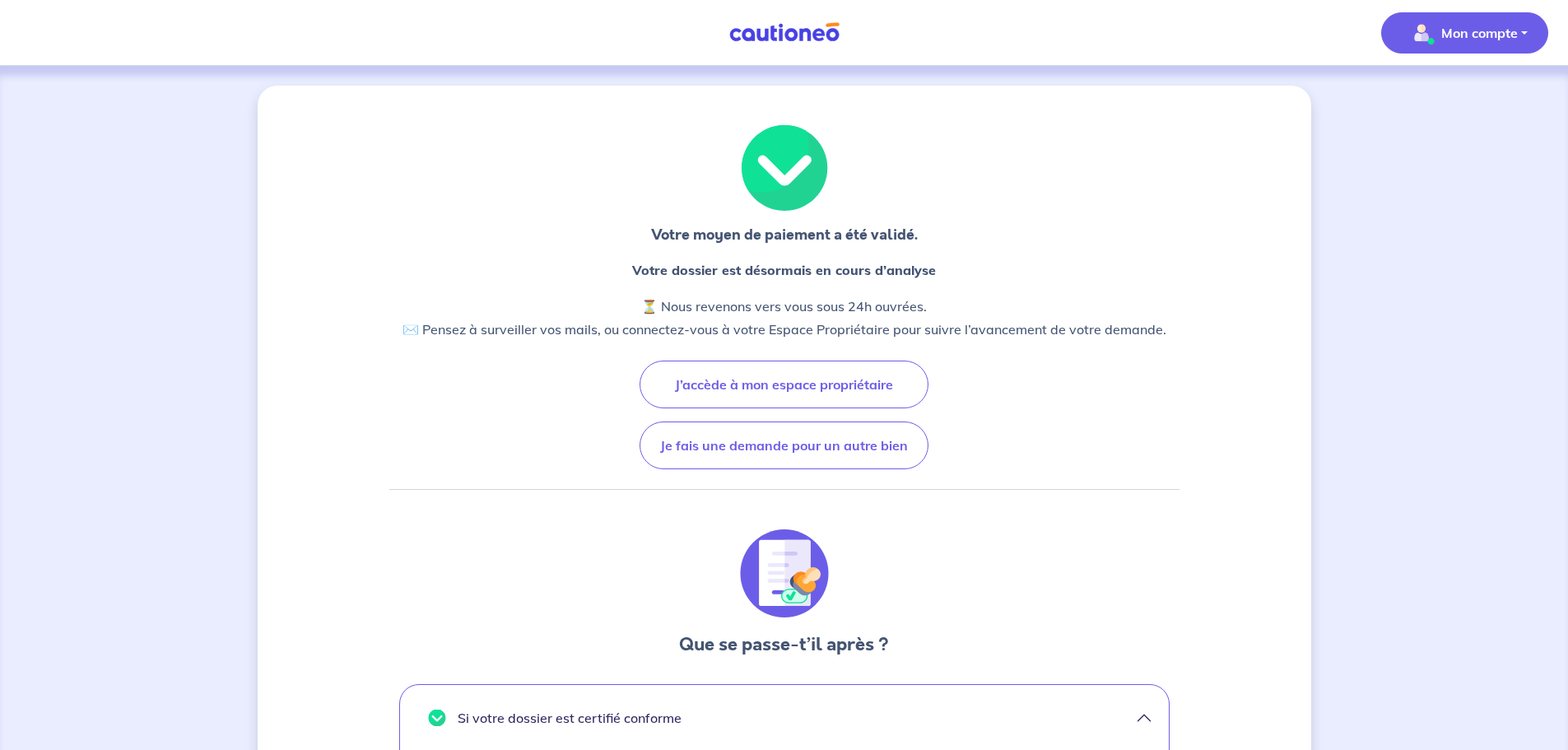
click at [1443, 41] on p "Mon compte" at bounding box center [1478, 33] width 76 height 20
click at [889, 179] on div at bounding box center [784, 167] width 790 height 85
click at [791, 39] on img at bounding box center [784, 32] width 124 height 21
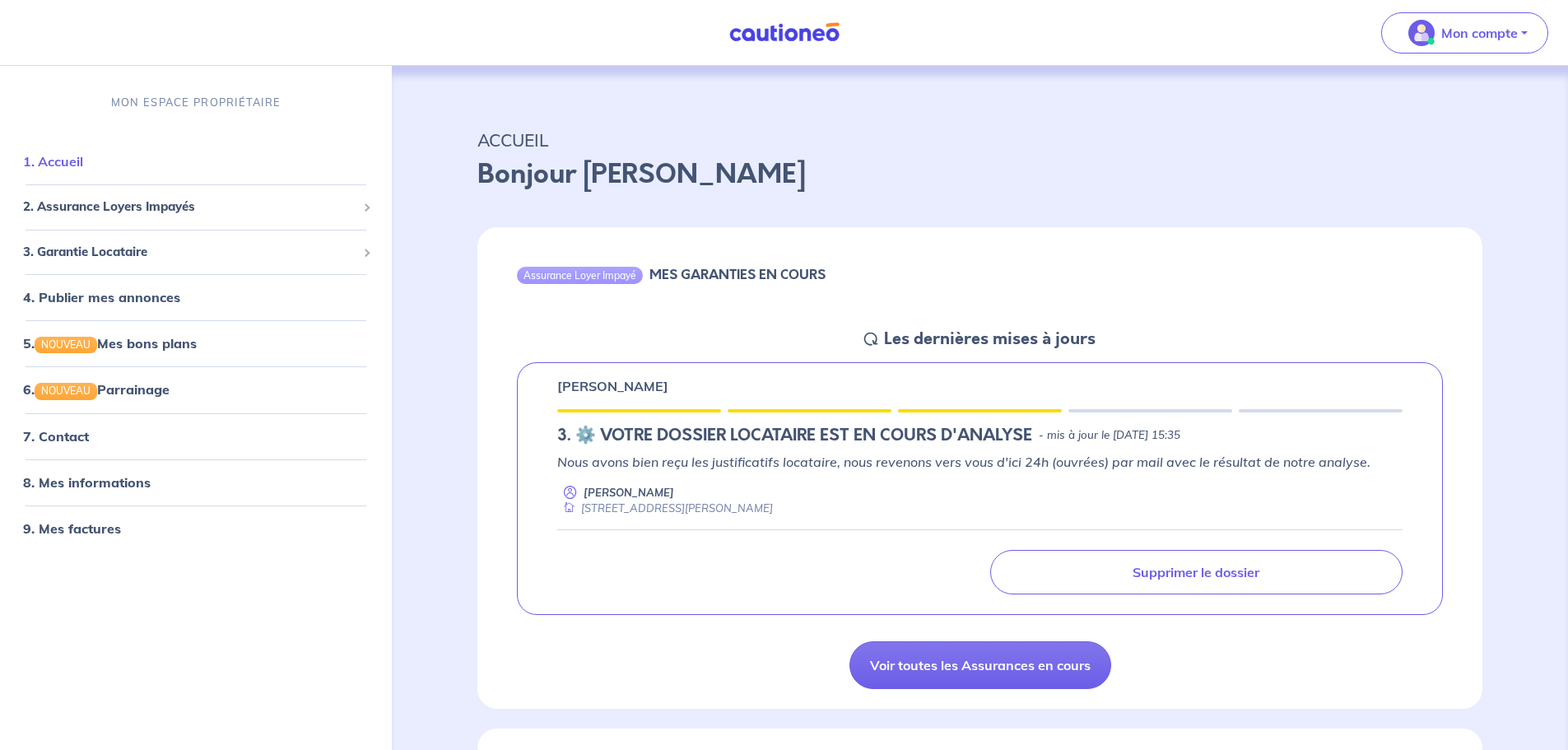
click at [61, 164] on link "1. Accueil" at bounding box center [53, 161] width 60 height 16
click at [84, 429] on link "7. Contact" at bounding box center [56, 436] width 65 height 16
